Goal: Task Accomplishment & Management: Use online tool/utility

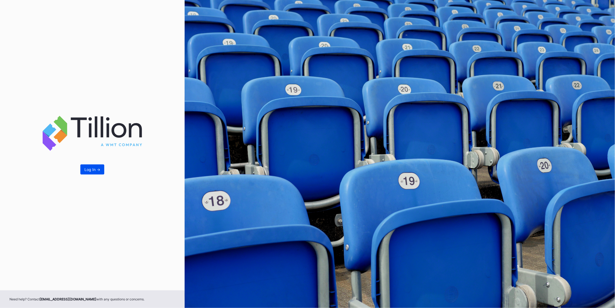
click at [101, 171] on button "Log In ->" at bounding box center [92, 169] width 24 height 10
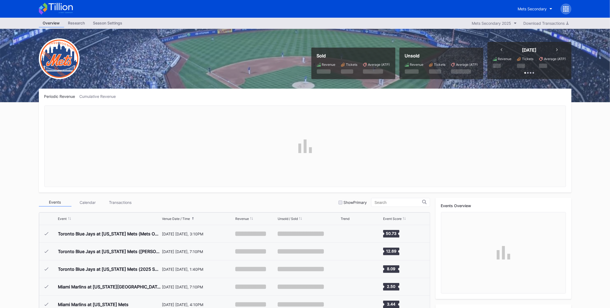
scroll to position [1130, 0]
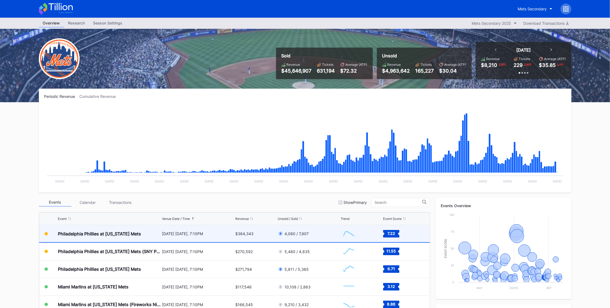
click at [134, 236] on div "Philadelphia Phillies at [US_STATE] Mets" at bounding box center [109, 233] width 103 height 17
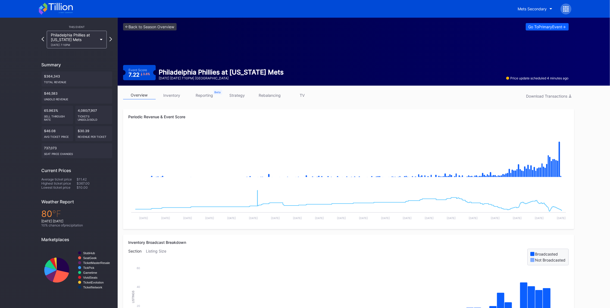
click at [171, 96] on link "inventory" at bounding box center [172, 95] width 33 height 8
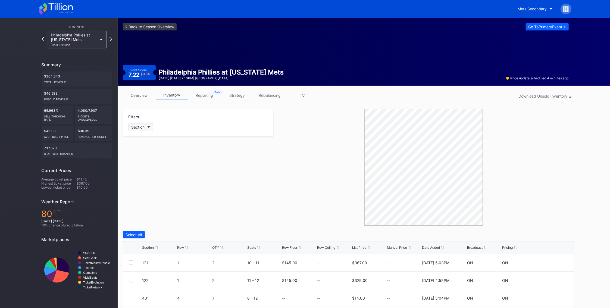
click at [149, 127] on icon "button" at bounding box center [149, 127] width 3 height 2
click at [146, 126] on button "Section" at bounding box center [140, 127] width 25 height 8
click at [134, 155] on div "121" at bounding box center [159, 157] width 63 height 10
click at [135, 166] on div at bounding box center [135, 167] width 4 height 4
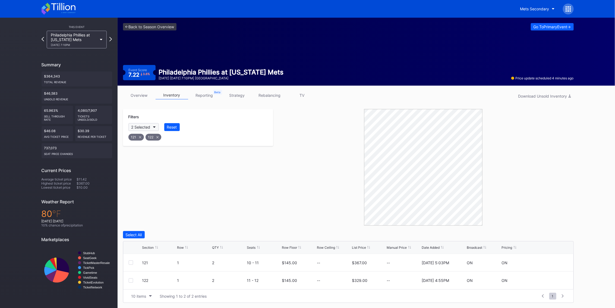
click at [155, 128] on button "2 Selected" at bounding box center [143, 127] width 30 height 8
